Goal: Task Accomplishment & Management: Use online tool/utility

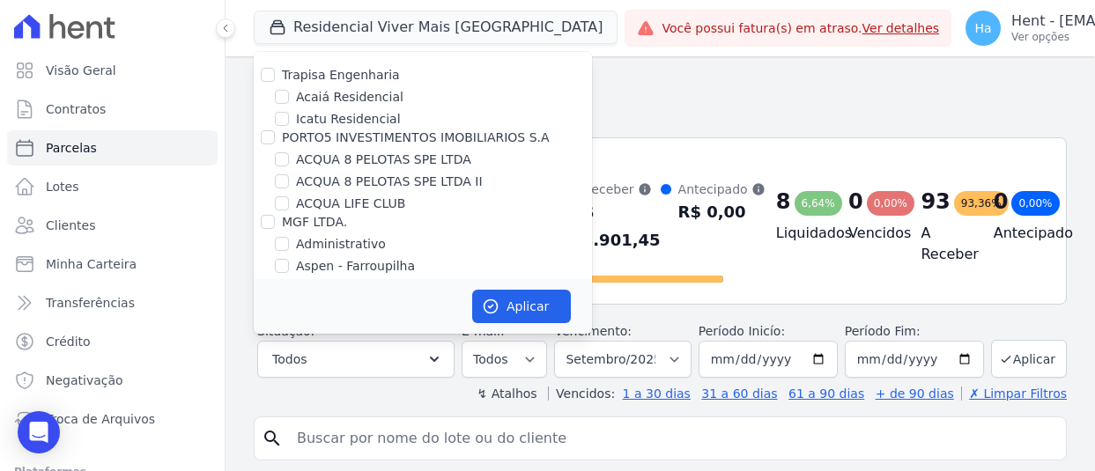
select select
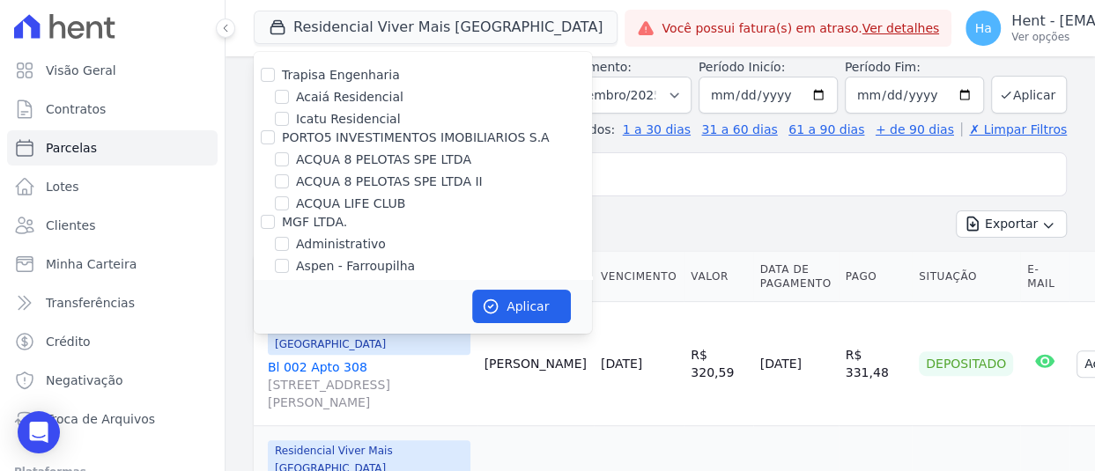
scroll to position [3107, 0]
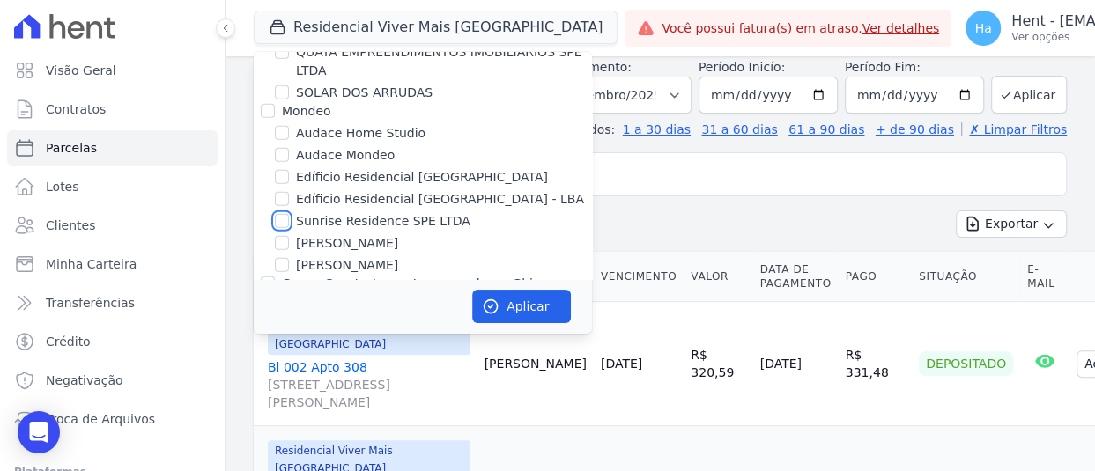
click at [282, 214] on input "Sunrise Residence SPE LTDA" at bounding box center [282, 221] width 14 height 14
checkbox input "true"
click at [503, 306] on button "Aplicar" at bounding box center [521, 306] width 99 height 33
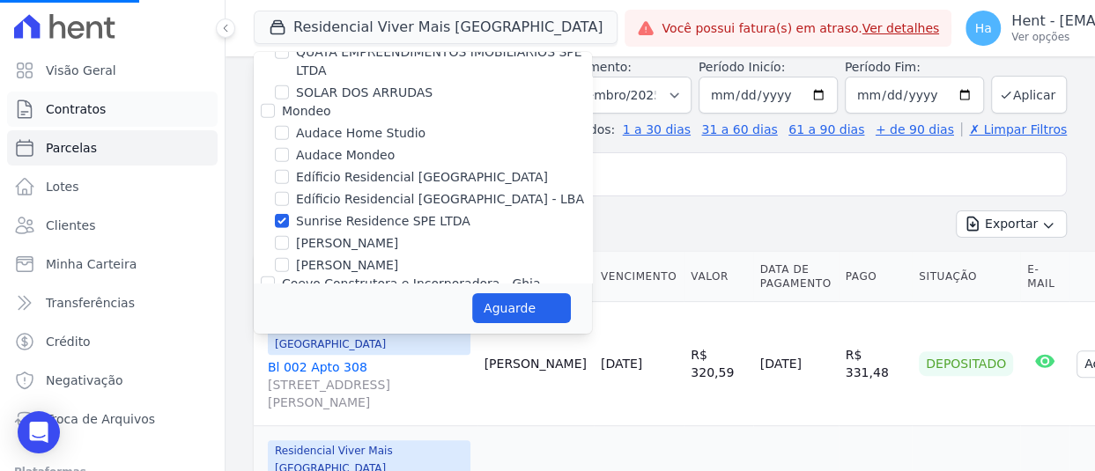
click at [58, 117] on span "Contratos" at bounding box center [76, 109] width 60 height 18
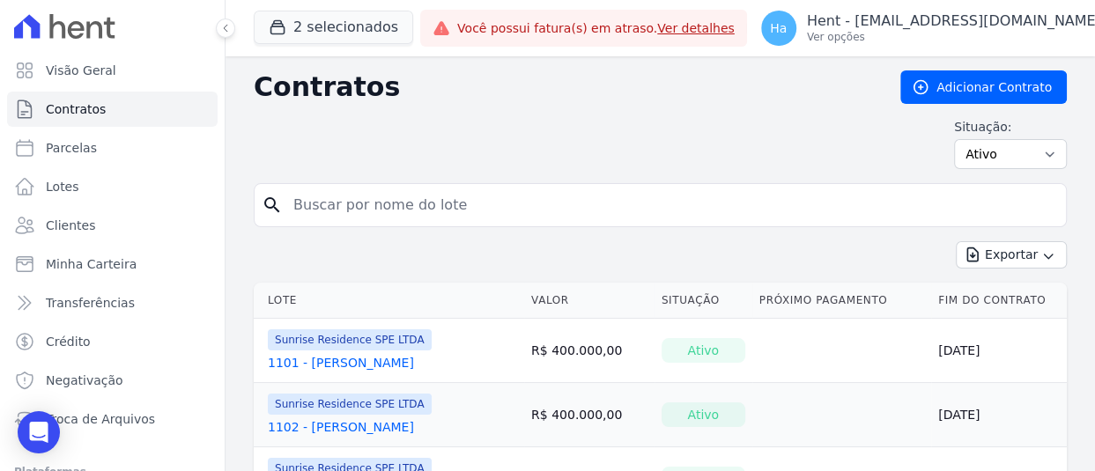
click at [490, 195] on input "search" at bounding box center [671, 205] width 776 height 35
type input "Evandro"
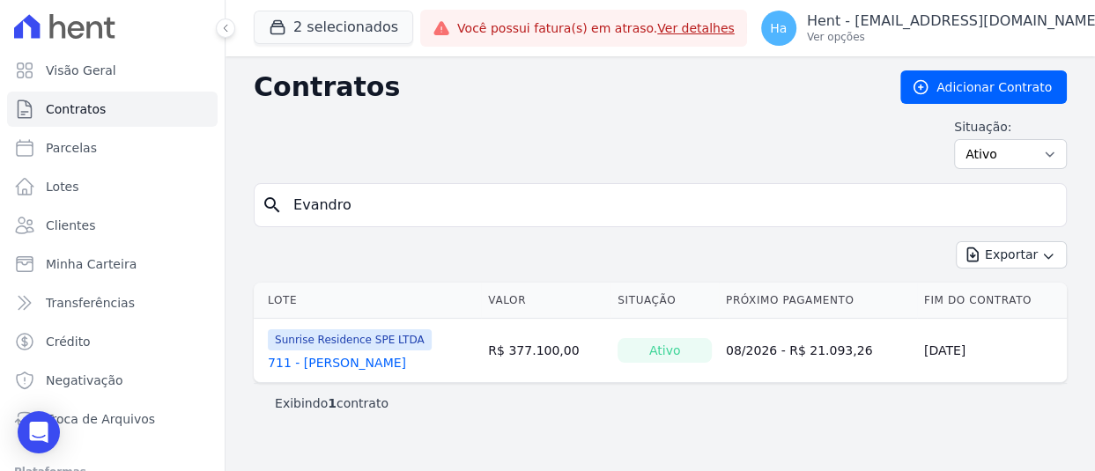
click at [361, 366] on link "711 - [PERSON_NAME]" at bounding box center [337, 363] width 138 height 18
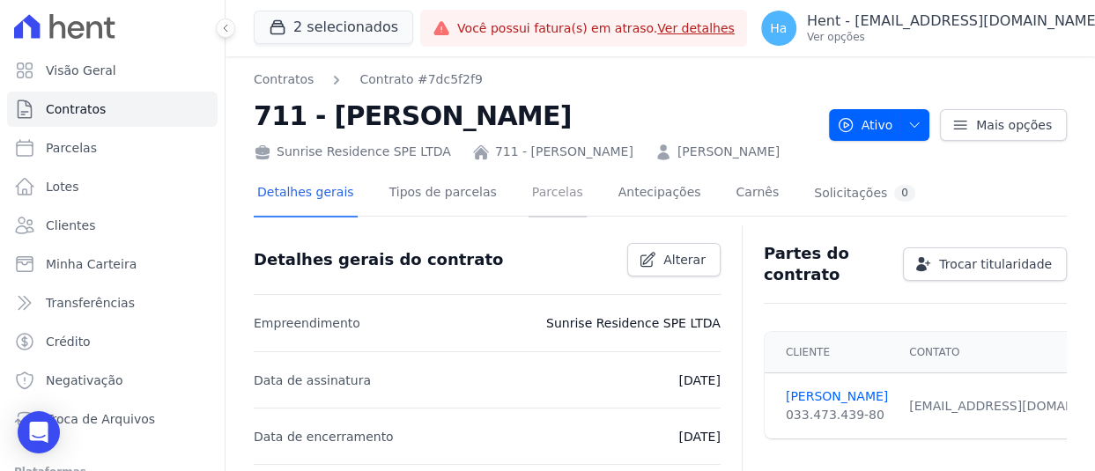
click at [528, 218] on link "Parcelas" at bounding box center [557, 194] width 58 height 47
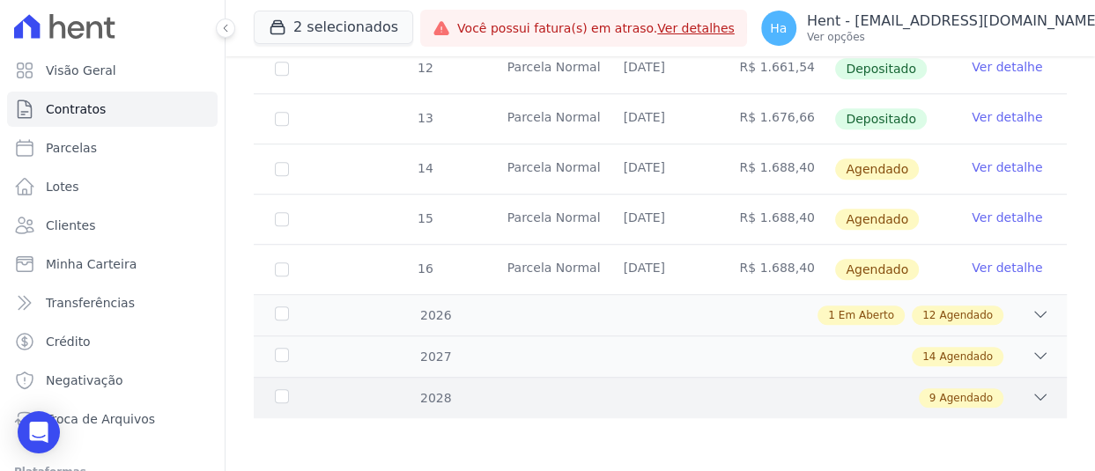
scroll to position [793, 0]
click at [827, 325] on div "1 Em Aberto" at bounding box center [860, 315] width 87 height 19
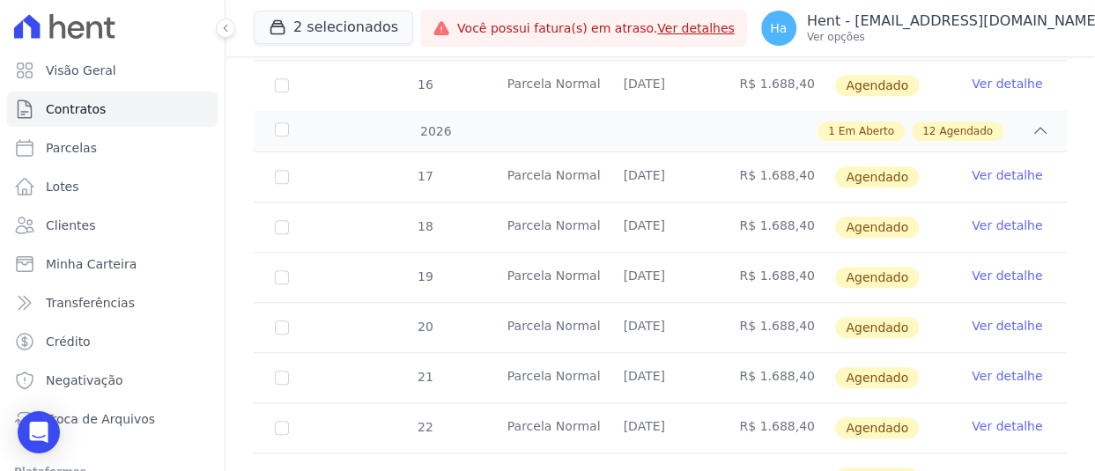
scroll to position [1145, 0]
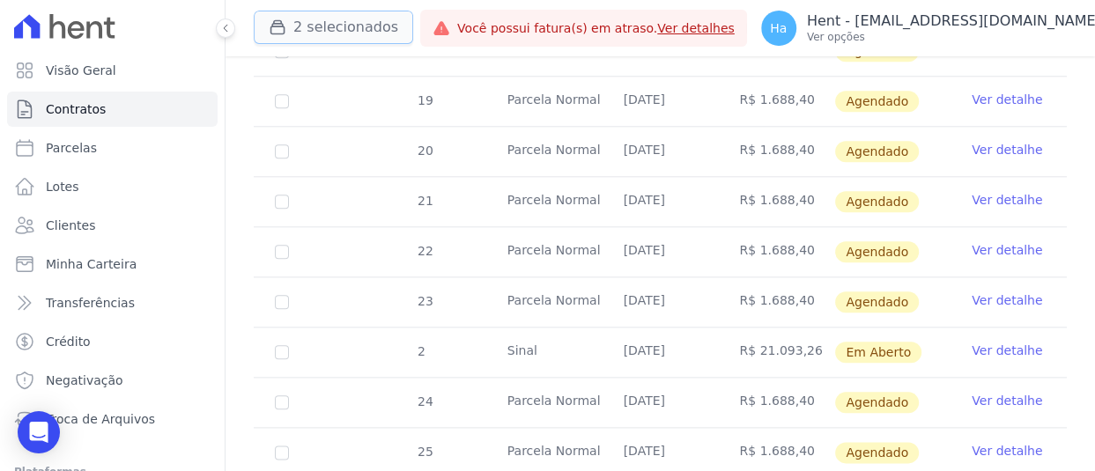
click at [335, 34] on button "2 selecionados" at bounding box center [333, 27] width 159 height 33
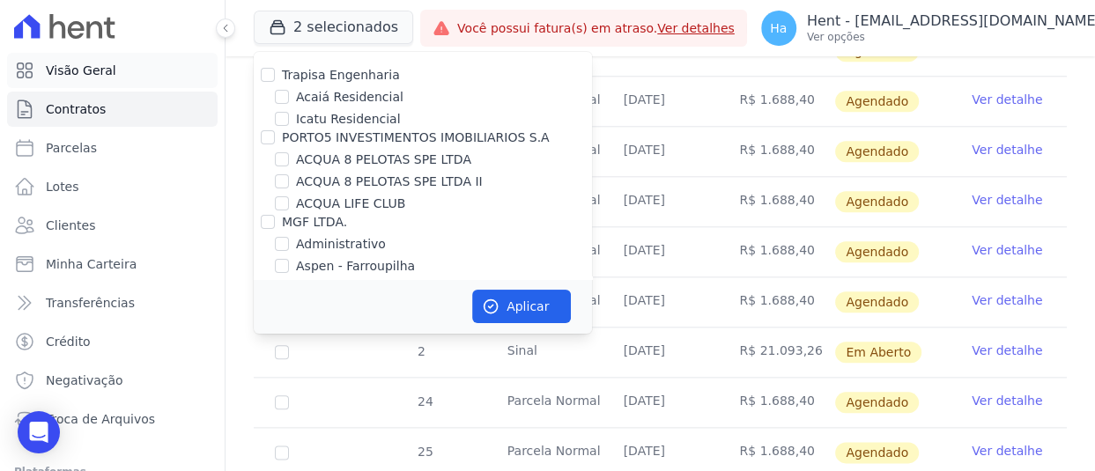
click at [67, 86] on link "Visão Geral" at bounding box center [112, 70] width 210 height 35
click at [67, 81] on link "Visão Geral" at bounding box center [112, 70] width 210 height 35
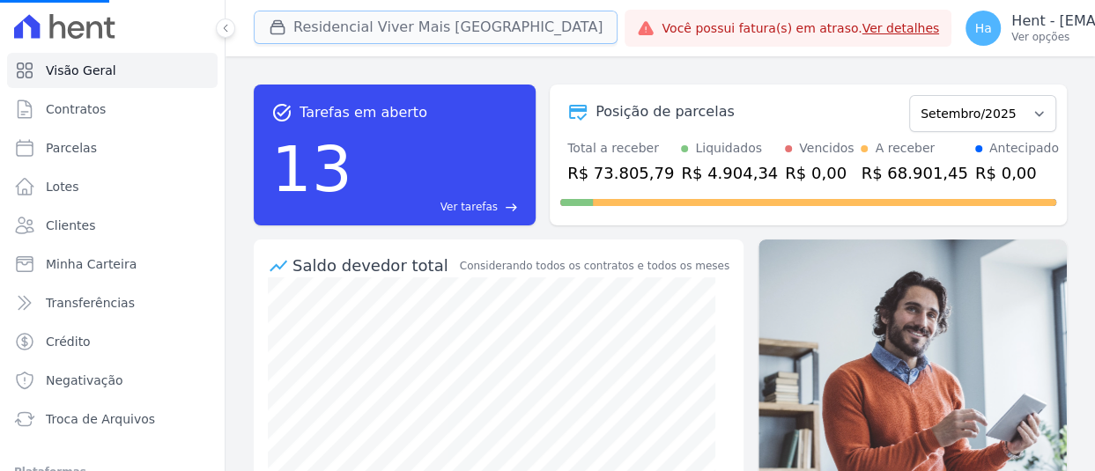
click at [351, 26] on button "Residencial Viver Mais [GEOGRAPHIC_DATA]" at bounding box center [436, 27] width 364 height 33
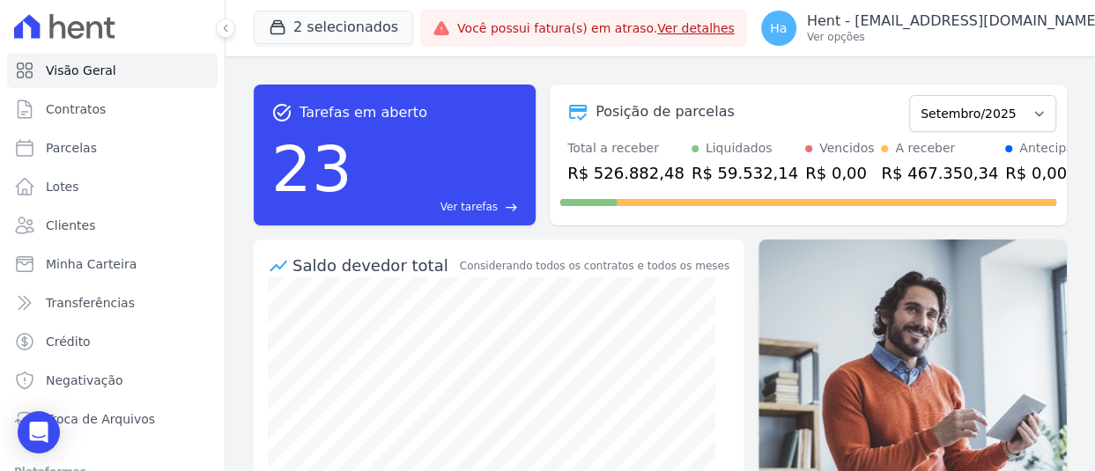
scroll to position [306, 0]
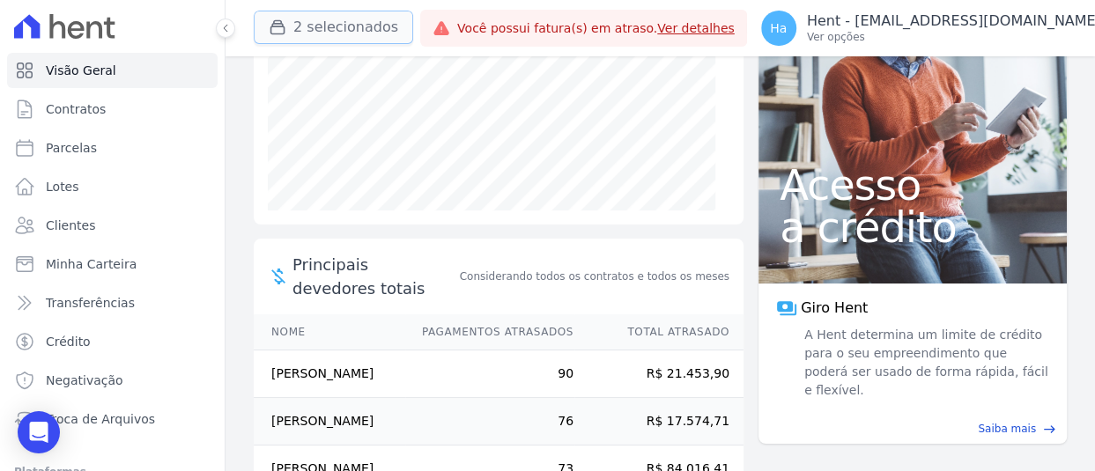
click at [352, 34] on button "2 selecionados" at bounding box center [333, 27] width 159 height 33
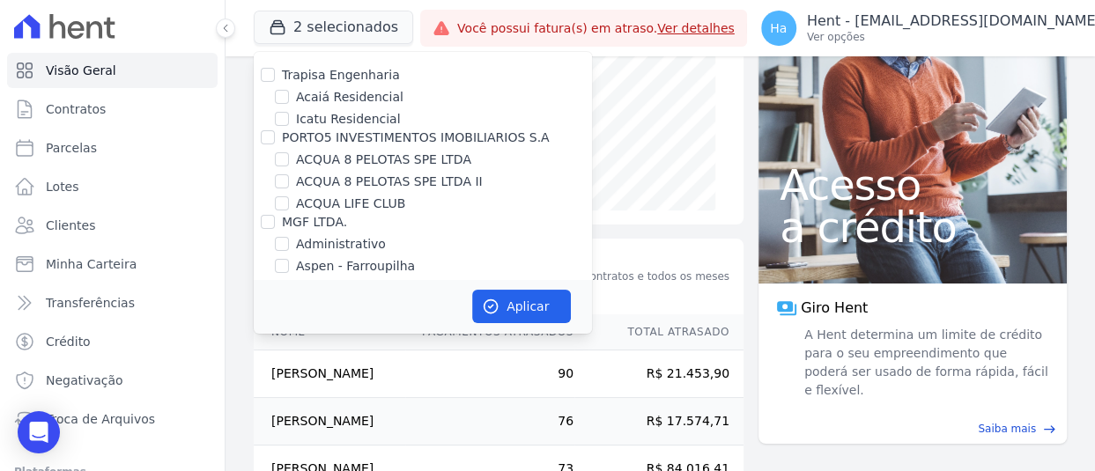
scroll to position [13368, 0]
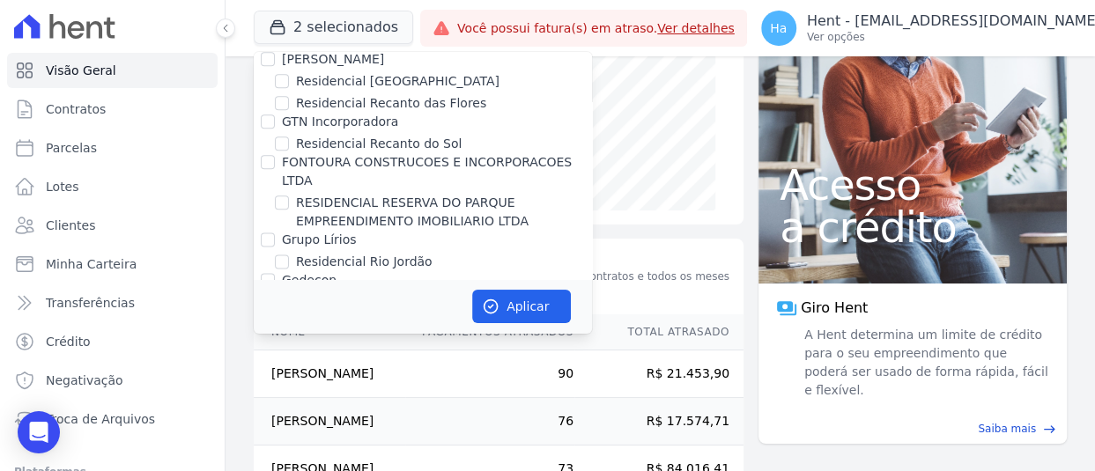
click at [263, 417] on input "RDR Engenharia" at bounding box center [268, 424] width 14 height 14
checkbox input "false"
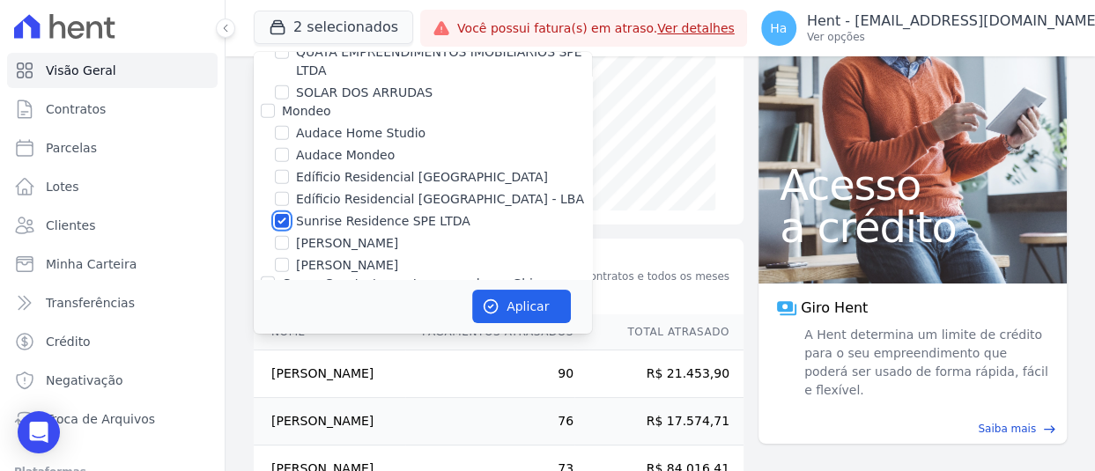
click at [279, 214] on input "Sunrise Residence SPE LTDA" at bounding box center [282, 221] width 14 height 14
checkbox input "false"
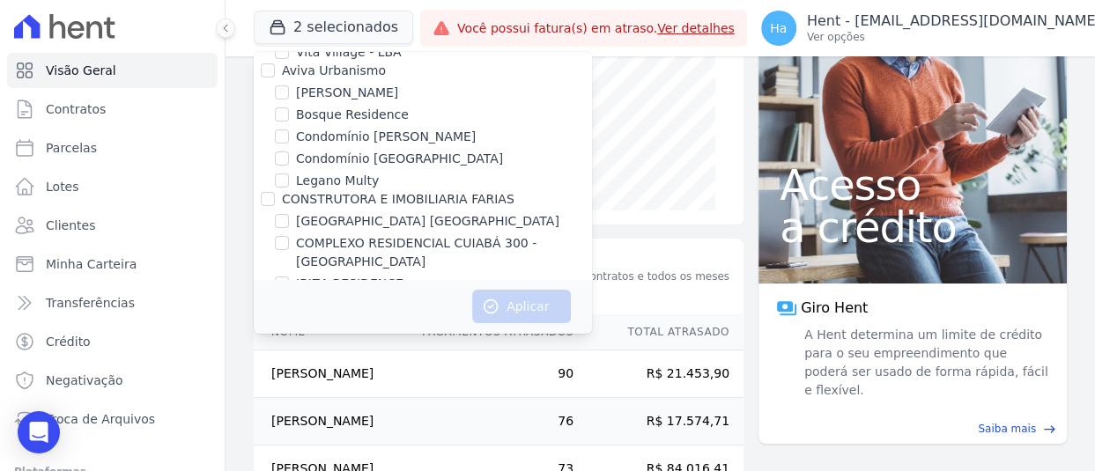
click at [272, 212] on div "[GEOGRAPHIC_DATA] [GEOGRAPHIC_DATA]" at bounding box center [423, 221] width 338 height 18
click at [282, 214] on input "[GEOGRAPHIC_DATA] [GEOGRAPHIC_DATA]" at bounding box center [282, 221] width 14 height 14
checkbox input "true"
click at [467, 302] on div "Aplicar" at bounding box center [423, 306] width 338 height 55
click at [482, 299] on icon "button" at bounding box center [491, 307] width 18 height 18
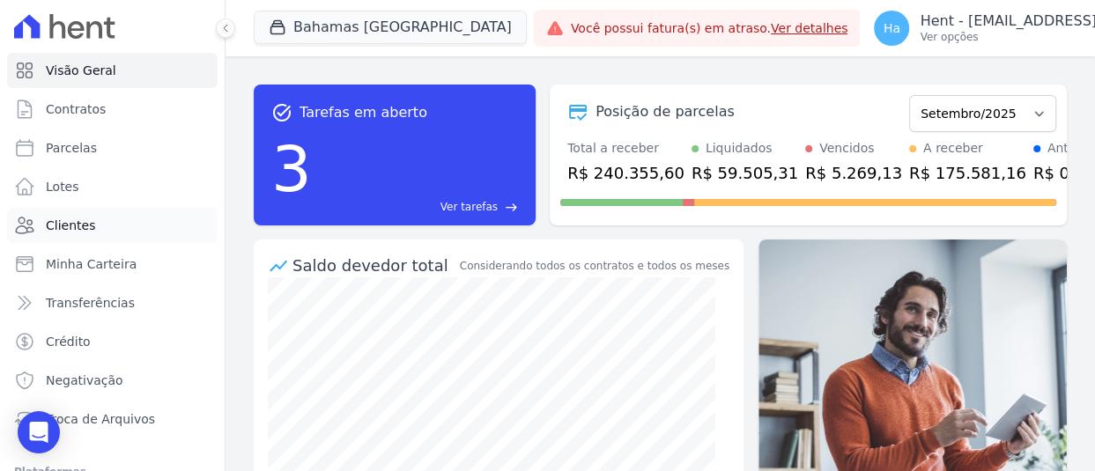
click at [83, 226] on span "Clientes" at bounding box center [70, 226] width 49 height 18
click at [67, 142] on span "Parcelas" at bounding box center [71, 148] width 51 height 18
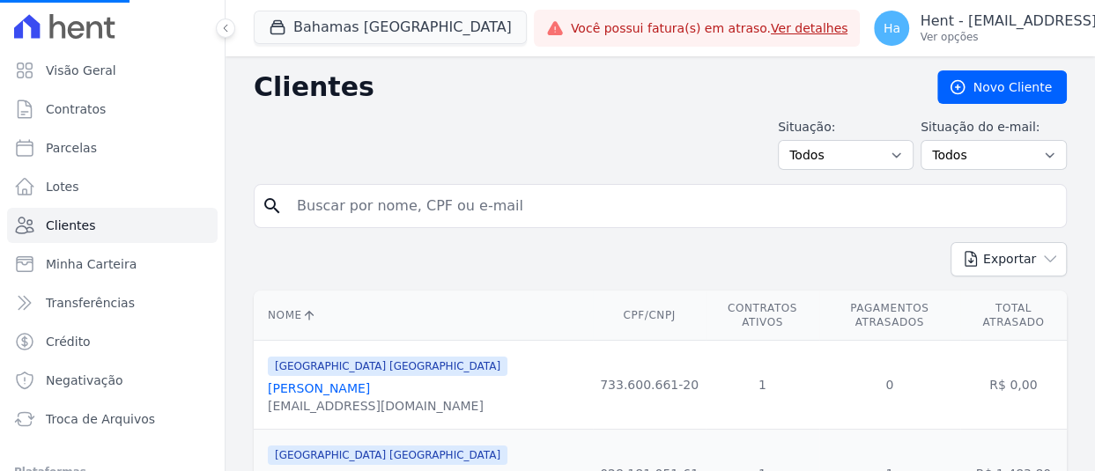
select select
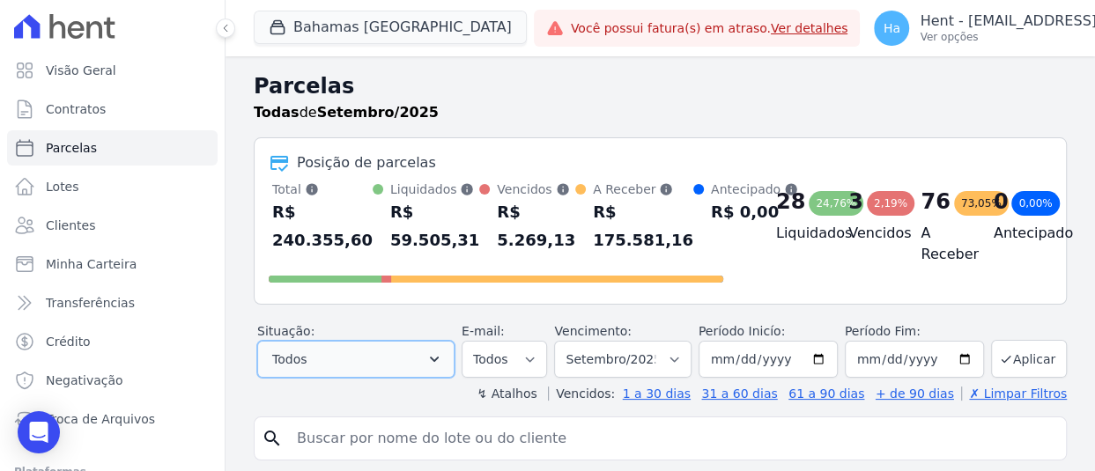
click at [440, 365] on button "Todos" at bounding box center [355, 359] width 197 height 37
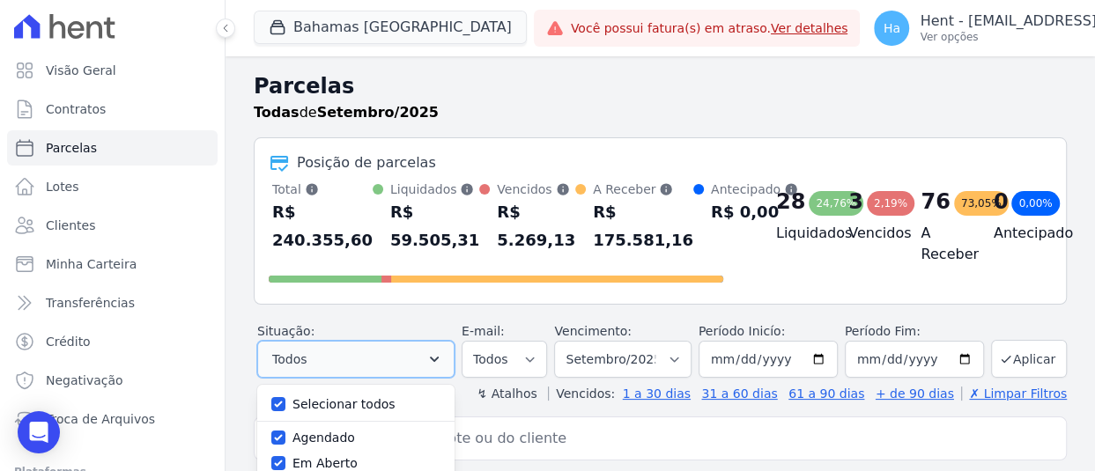
scroll to position [176, 0]
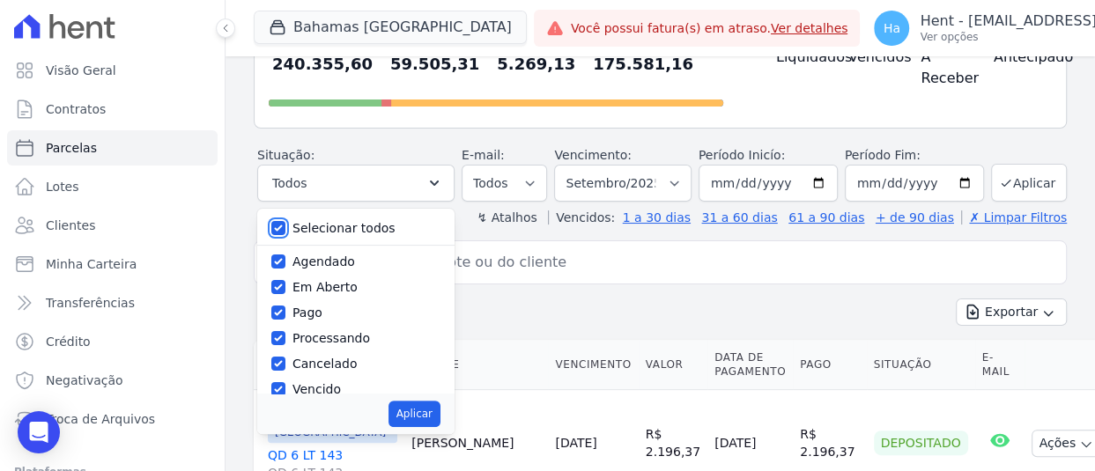
click at [279, 235] on input "Selecionar todos" at bounding box center [278, 228] width 14 height 14
checkbox input "false"
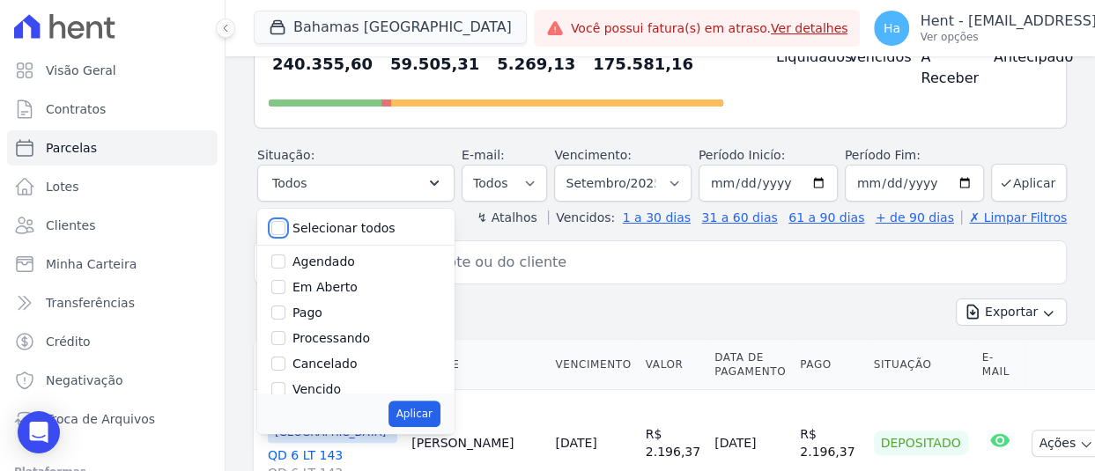
checkbox input "false"
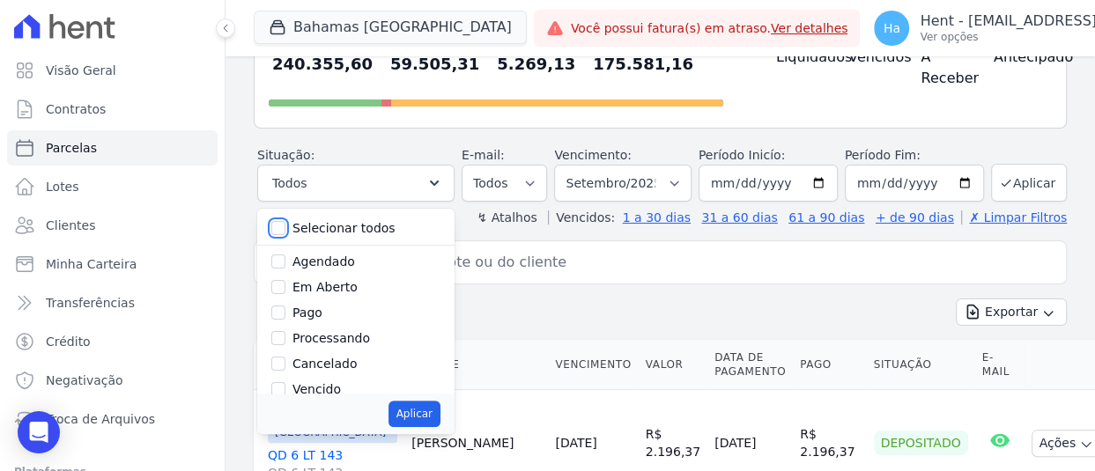
checkbox input "false"
click at [275, 269] on input "Agendado" at bounding box center [278, 261] width 14 height 14
checkbox input "true"
click at [638, 361] on th "Valor" at bounding box center [672, 365] width 69 height 50
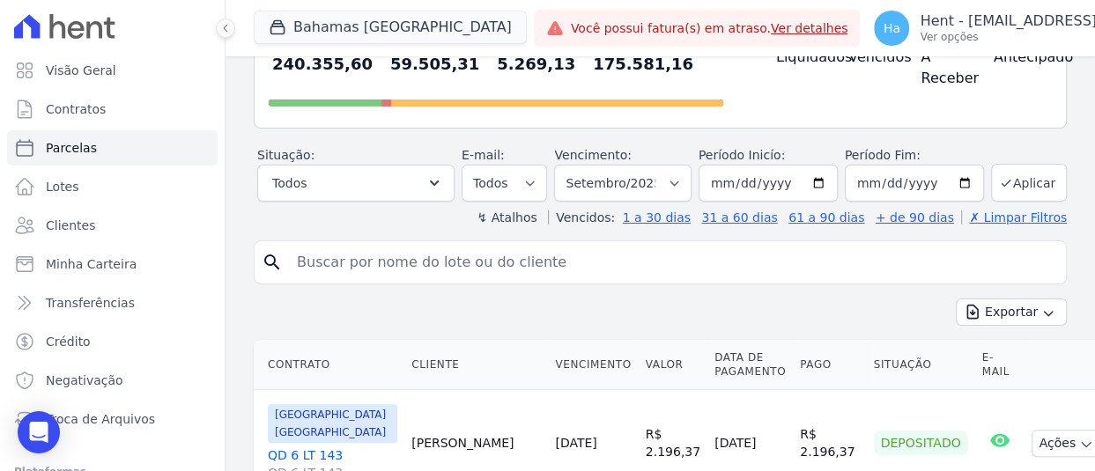
click at [550, 280] on input "search" at bounding box center [672, 262] width 772 height 35
type input "Therezinha"
select select
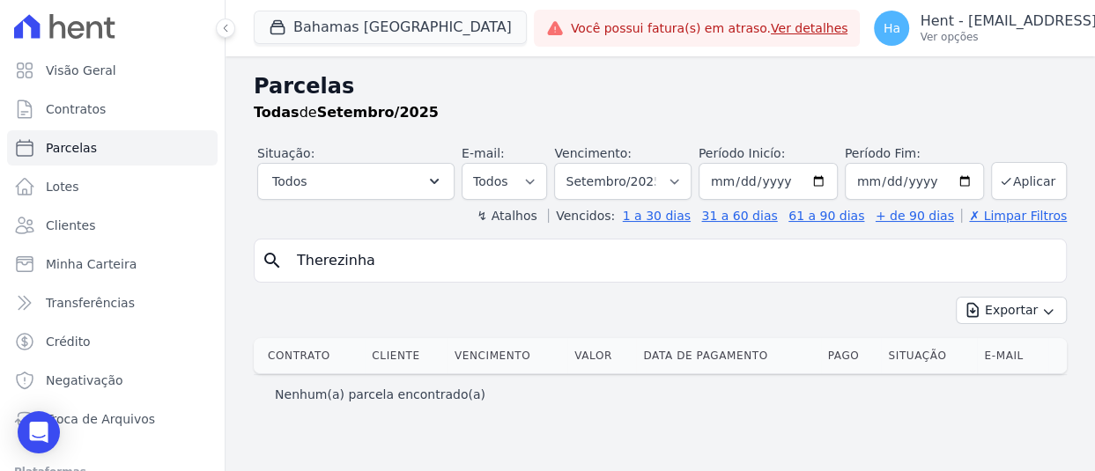
click at [310, 256] on input "Therezinha" at bounding box center [672, 260] width 772 height 35
type input "Terezinha"
select select
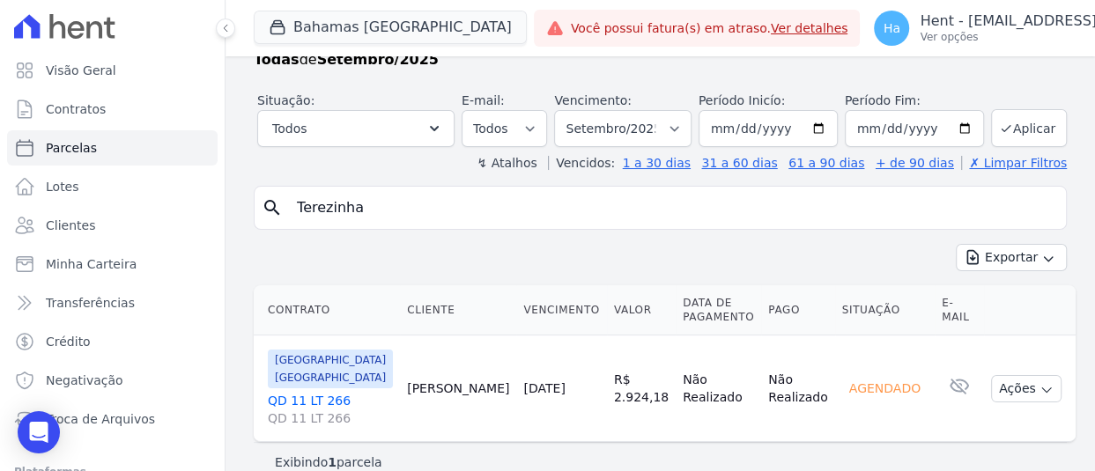
scroll to position [77, 0]
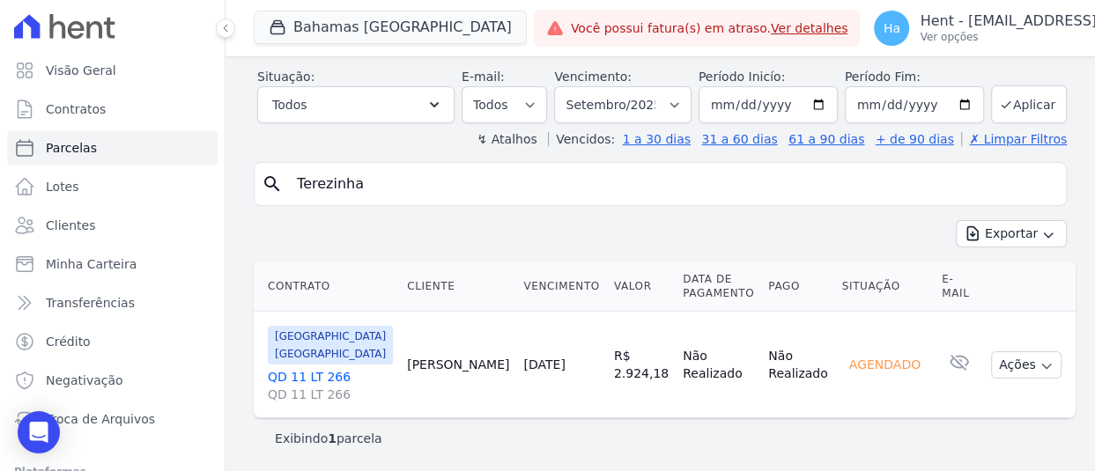
click at [310, 372] on link "QD 11 LT 266 QD 11 LT 266" at bounding box center [330, 385] width 125 height 35
drag, startPoint x: 422, startPoint y: 188, endPoint x: 3, endPoint y: 146, distance: 421.2
click at [70, 167] on div "Visão Geral Contratos [GEOGRAPHIC_DATA] Lotes Clientes Minha Carteira Transferê…" at bounding box center [547, 235] width 1095 height 471
type input "Alceu"
select select
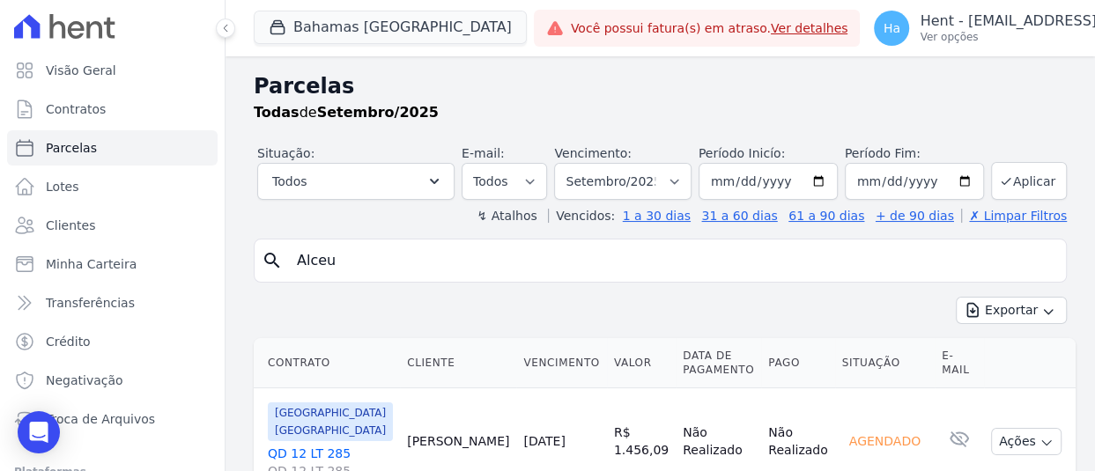
scroll to position [77, 0]
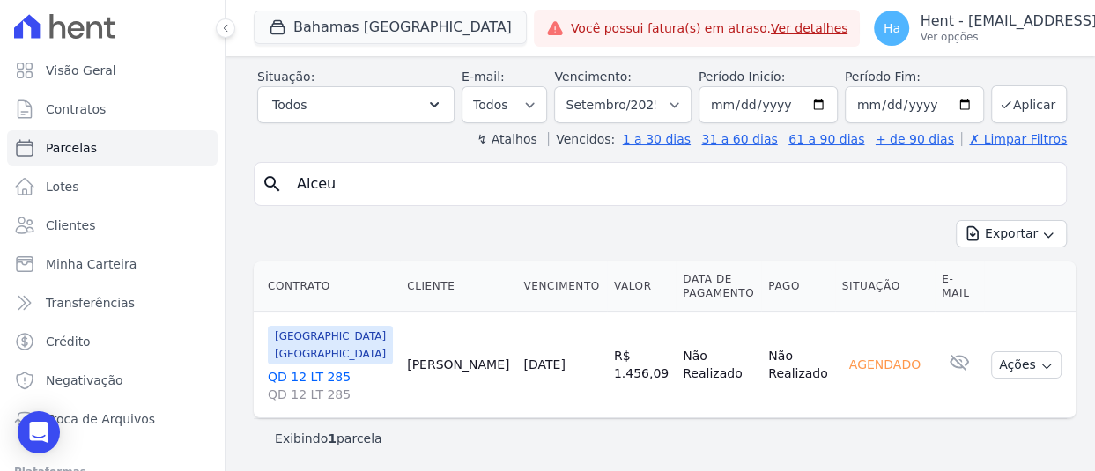
click at [308, 373] on link "QD 12 LT 285 QD 12 LT 285" at bounding box center [330, 385] width 125 height 35
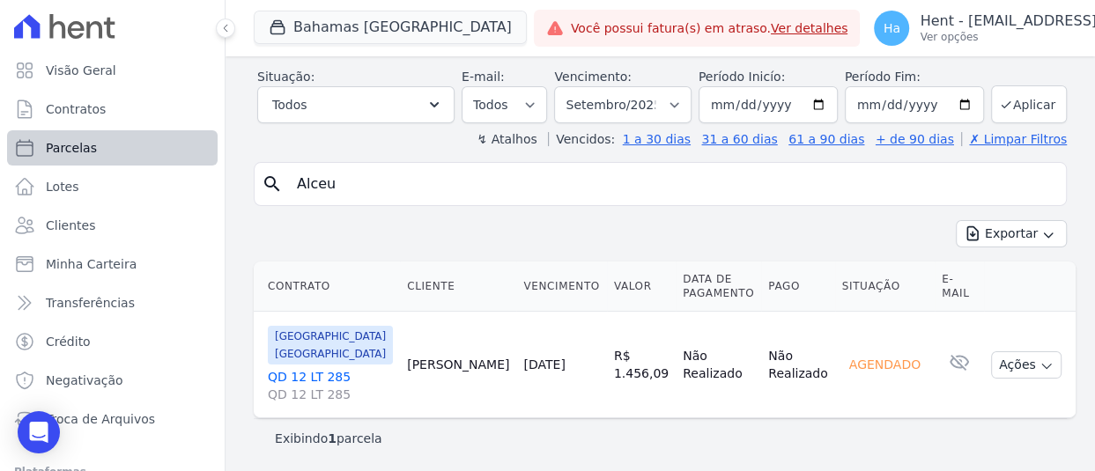
drag, startPoint x: 388, startPoint y: 177, endPoint x: 37, endPoint y: 132, distance: 354.2
click at [55, 133] on div "Visão Geral Contratos [GEOGRAPHIC_DATA] Lotes Clientes Minha Carteira Transferê…" at bounding box center [547, 235] width 1095 height 471
type input "ana"
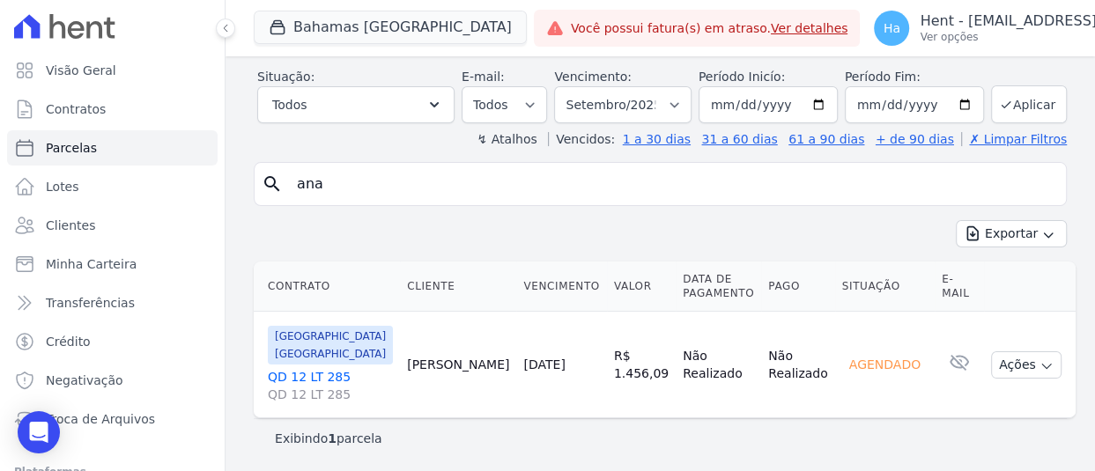
select select
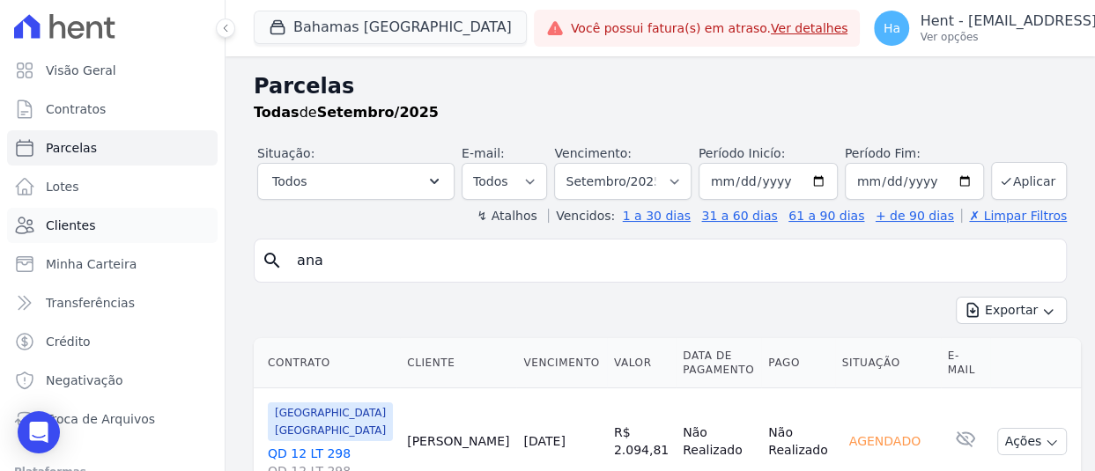
drag, startPoint x: 335, startPoint y: 262, endPoint x: 73, endPoint y: 205, distance: 267.7
click at [77, 209] on div "Visão Geral Contratos [GEOGRAPHIC_DATA] Lotes Clientes Minha Carteira Transferê…" at bounding box center [547, 235] width 1095 height 471
type input "Alceu"
select select
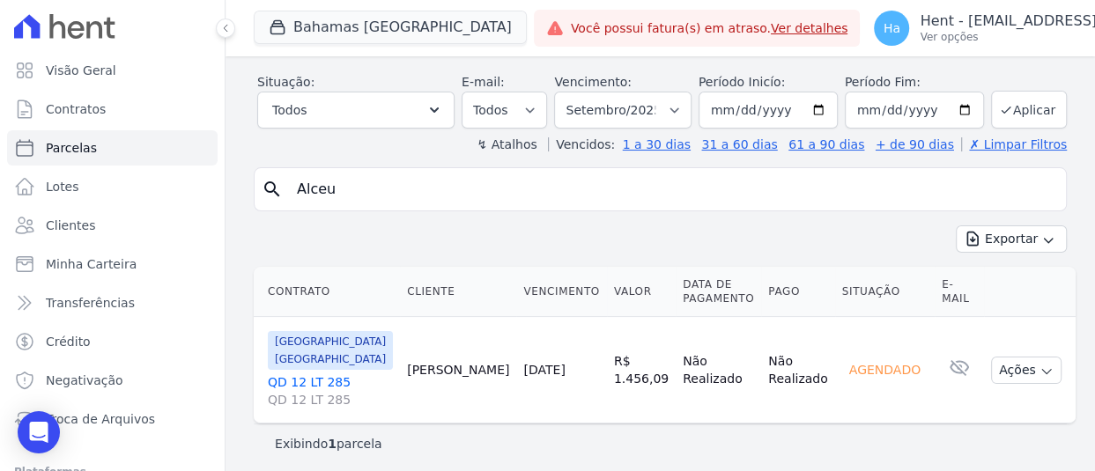
scroll to position [77, 0]
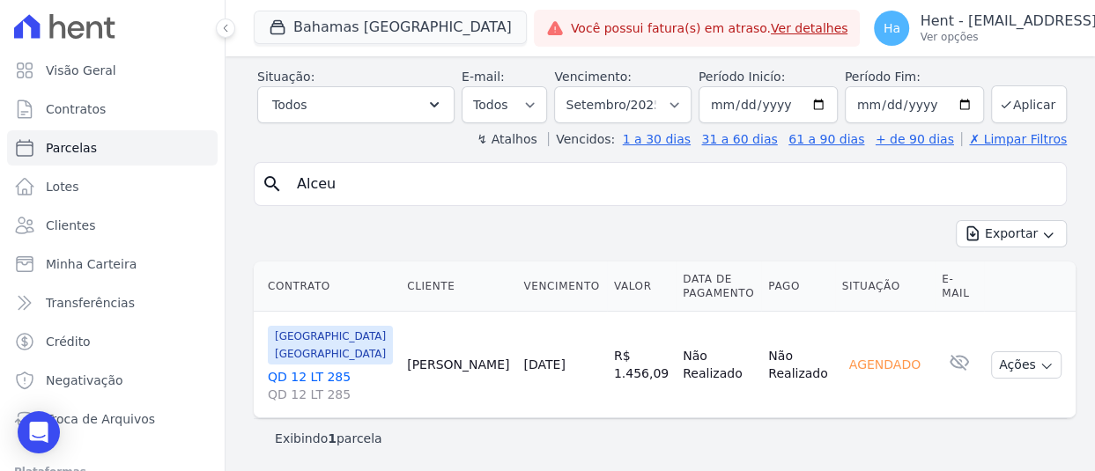
drag, startPoint x: 445, startPoint y: 178, endPoint x: 0, endPoint y: 131, distance: 447.1
click at [0, 140] on div "Visão Geral Contratos [GEOGRAPHIC_DATA] Lotes Clientes Minha Carteira Transferê…" at bounding box center [547, 235] width 1095 height 471
type input "Ana"
select select
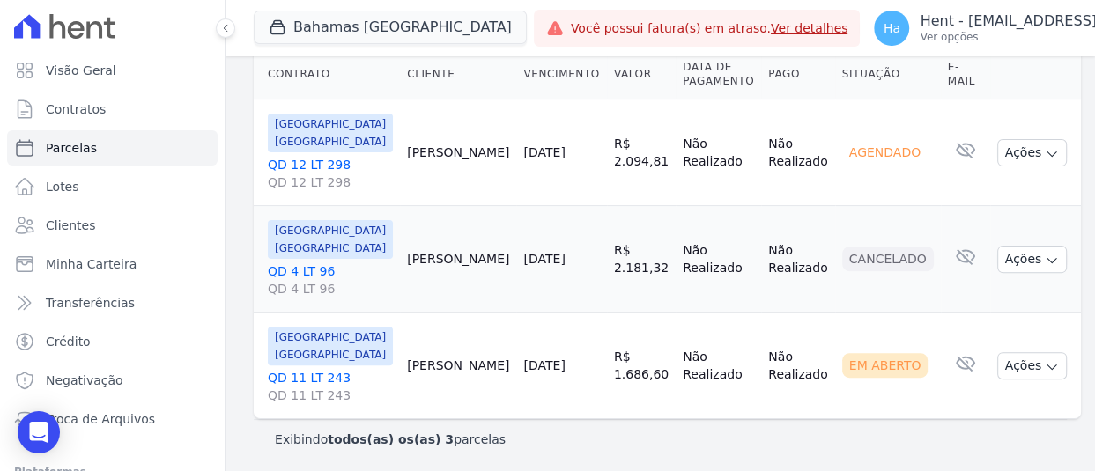
scroll to position [290, 0]
click at [305, 158] on link "QD 12 LT 298 QD 12 LT 298" at bounding box center [330, 172] width 125 height 35
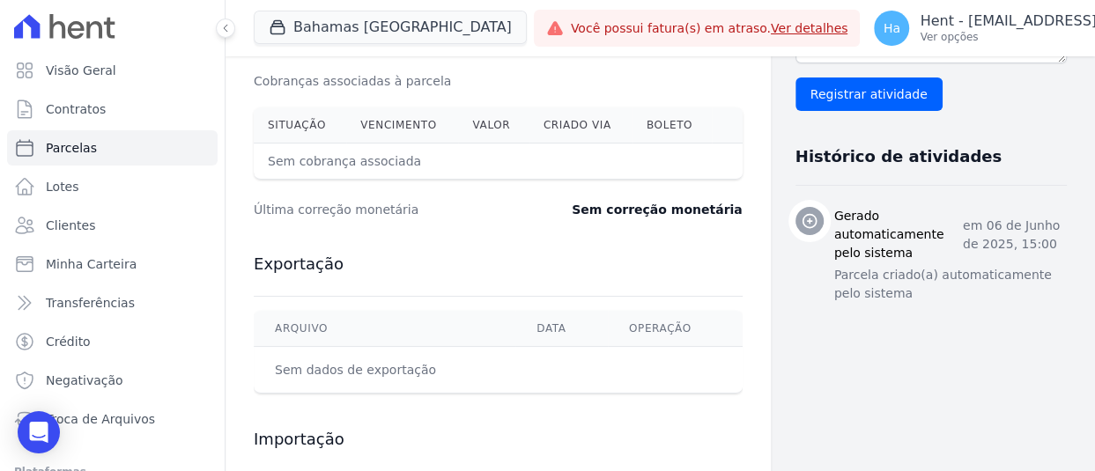
scroll to position [555, 0]
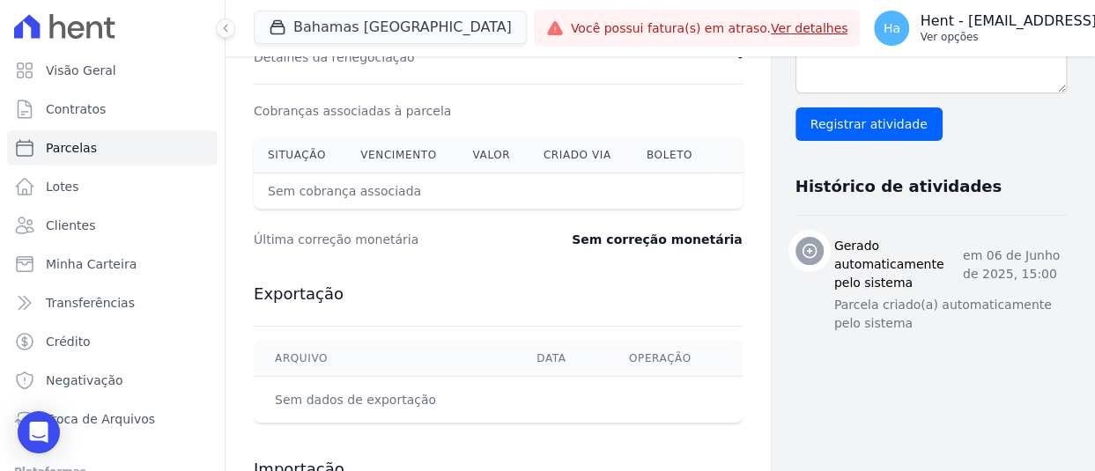
click at [919, 17] on p "Hent - [EMAIL_ADDRESS][DOMAIN_NAME]" at bounding box center [1066, 21] width 294 height 18
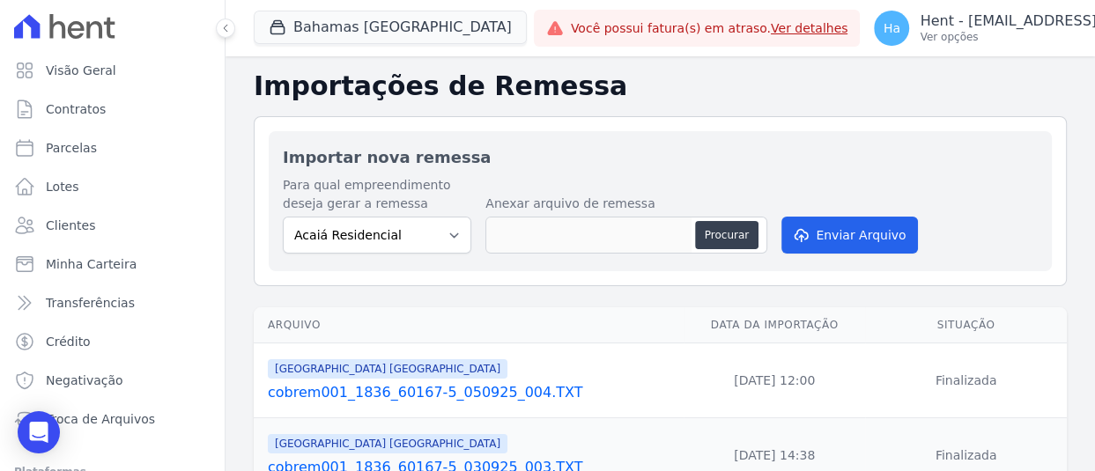
click at [454, 395] on link "cobrem001_1836_60167-5_050925_004.TXT" at bounding box center [472, 392] width 409 height 21
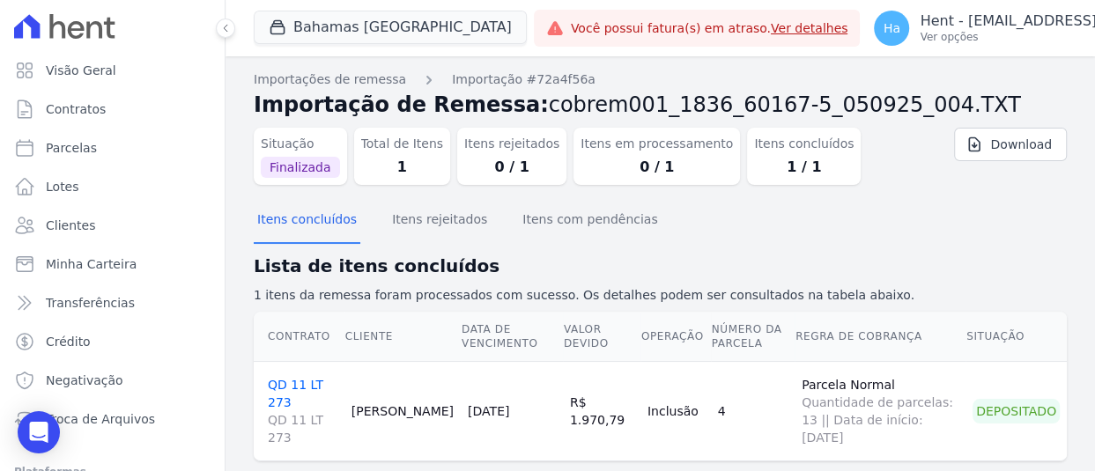
scroll to position [33, 0]
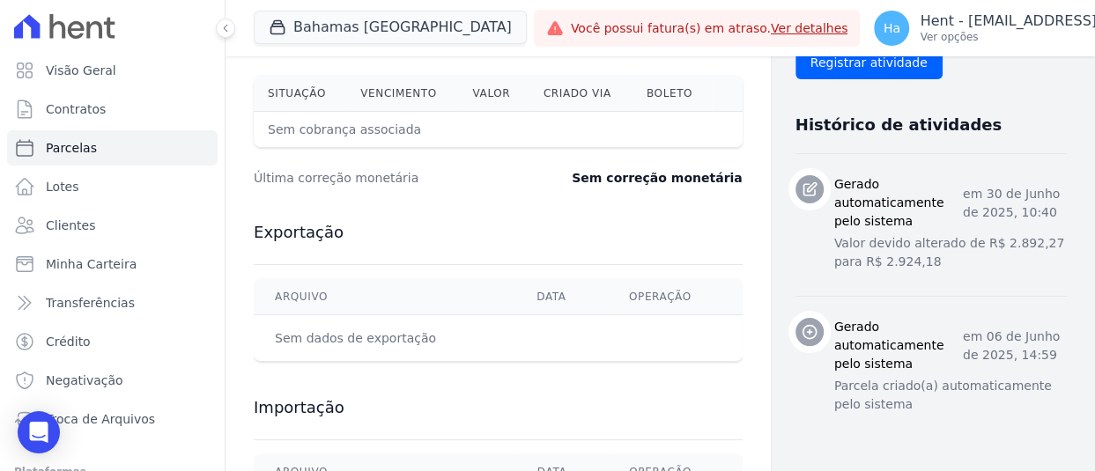
scroll to position [730, 0]
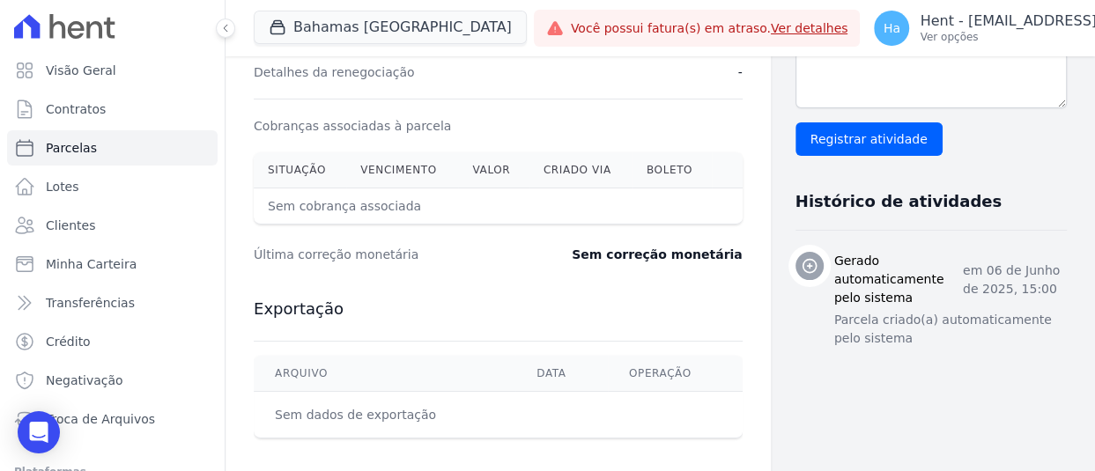
scroll to position [704, 0]
